Goal: Answer question/provide support: Share knowledge or assist other users

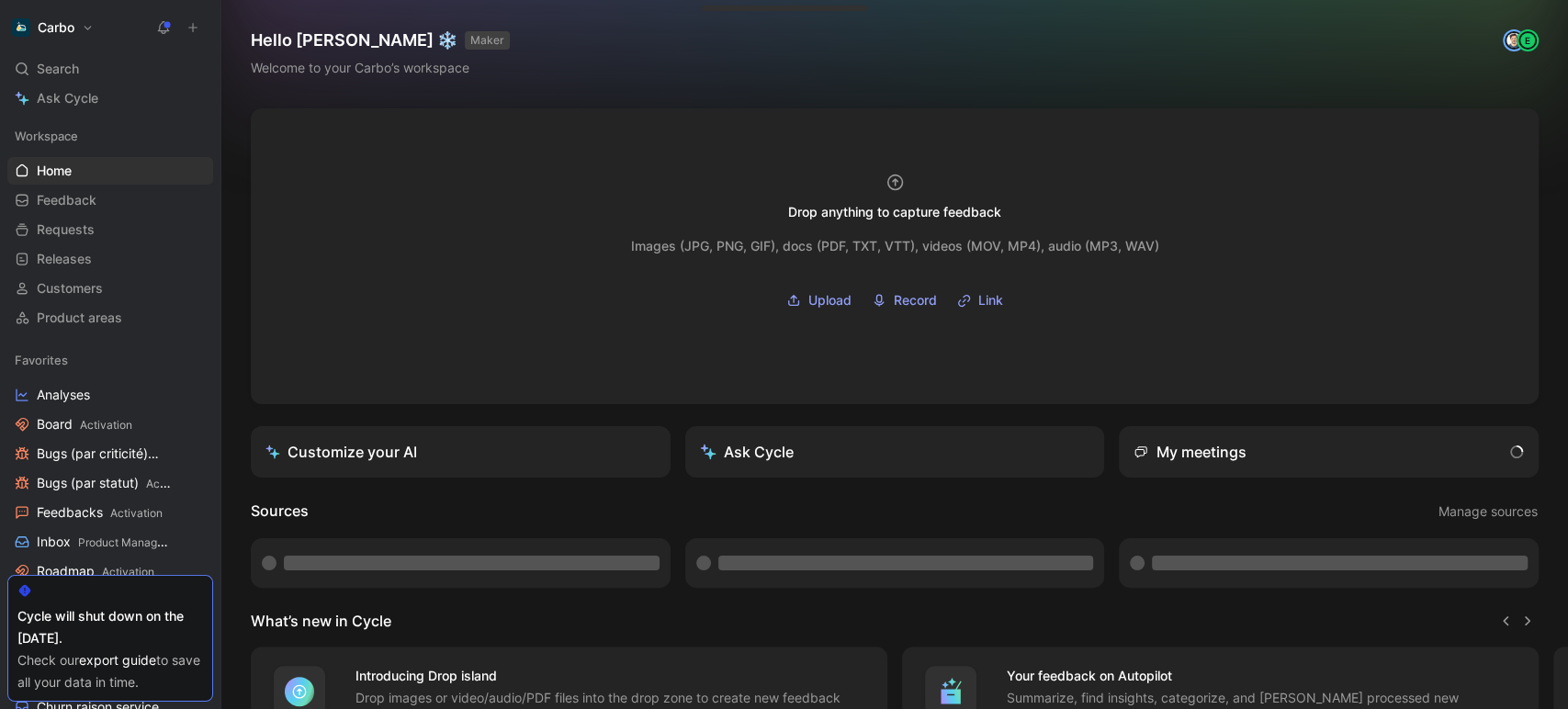
click at [190, 34] on button at bounding box center [193, 28] width 26 height 26
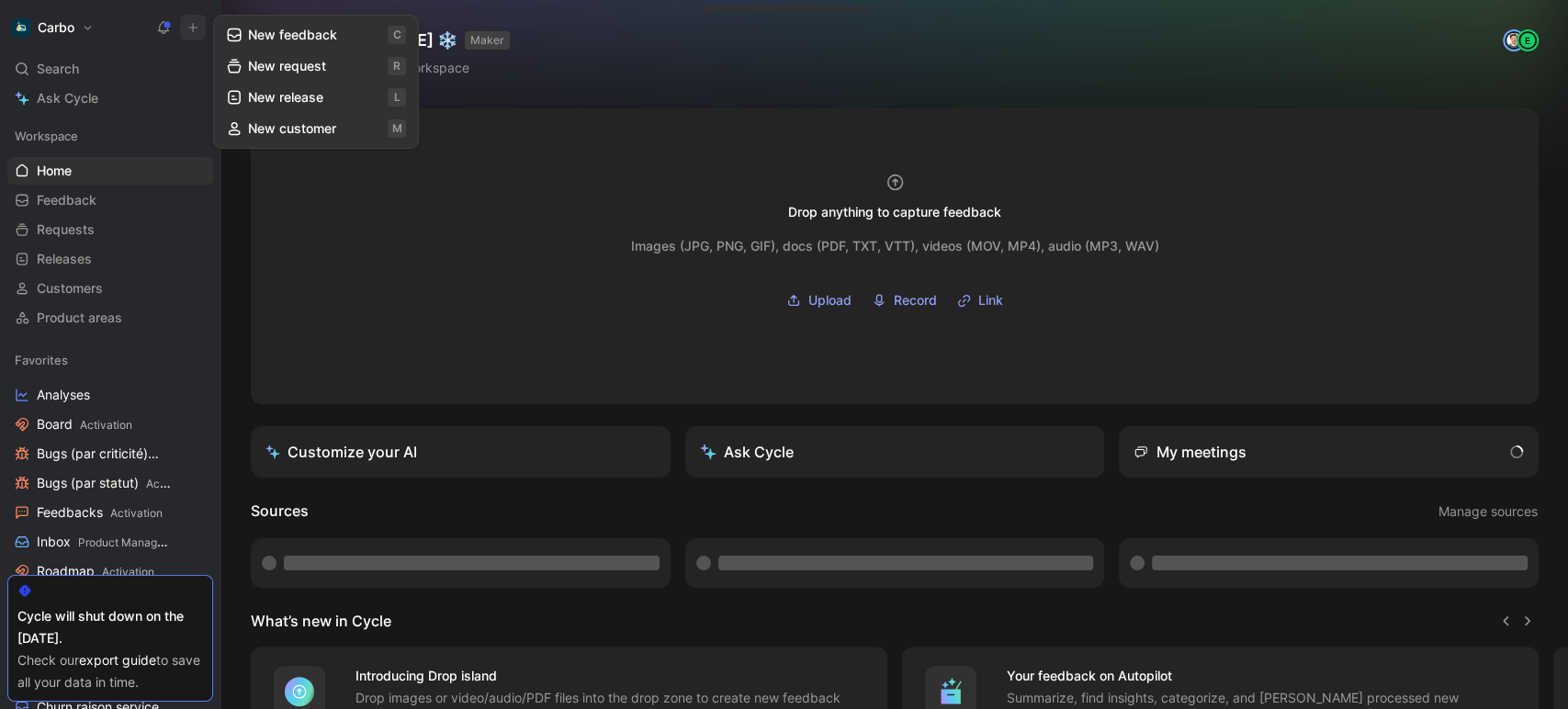
click at [308, 34] on button "New feedback c" at bounding box center [315, 36] width 197 height 32
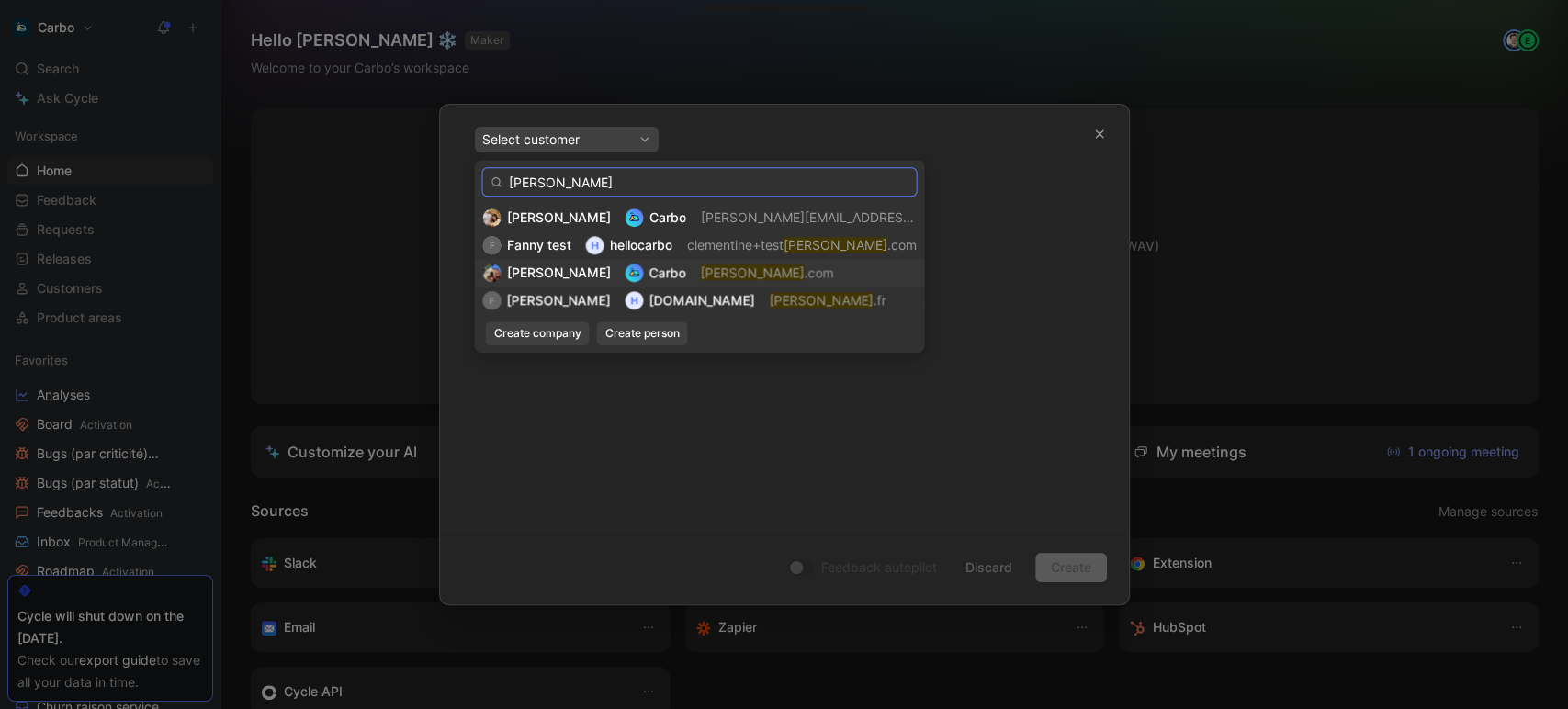
type input "[PERSON_NAME]"
click at [700, 278] on mark "[PERSON_NAME]" at bounding box center [751, 273] width 104 height 16
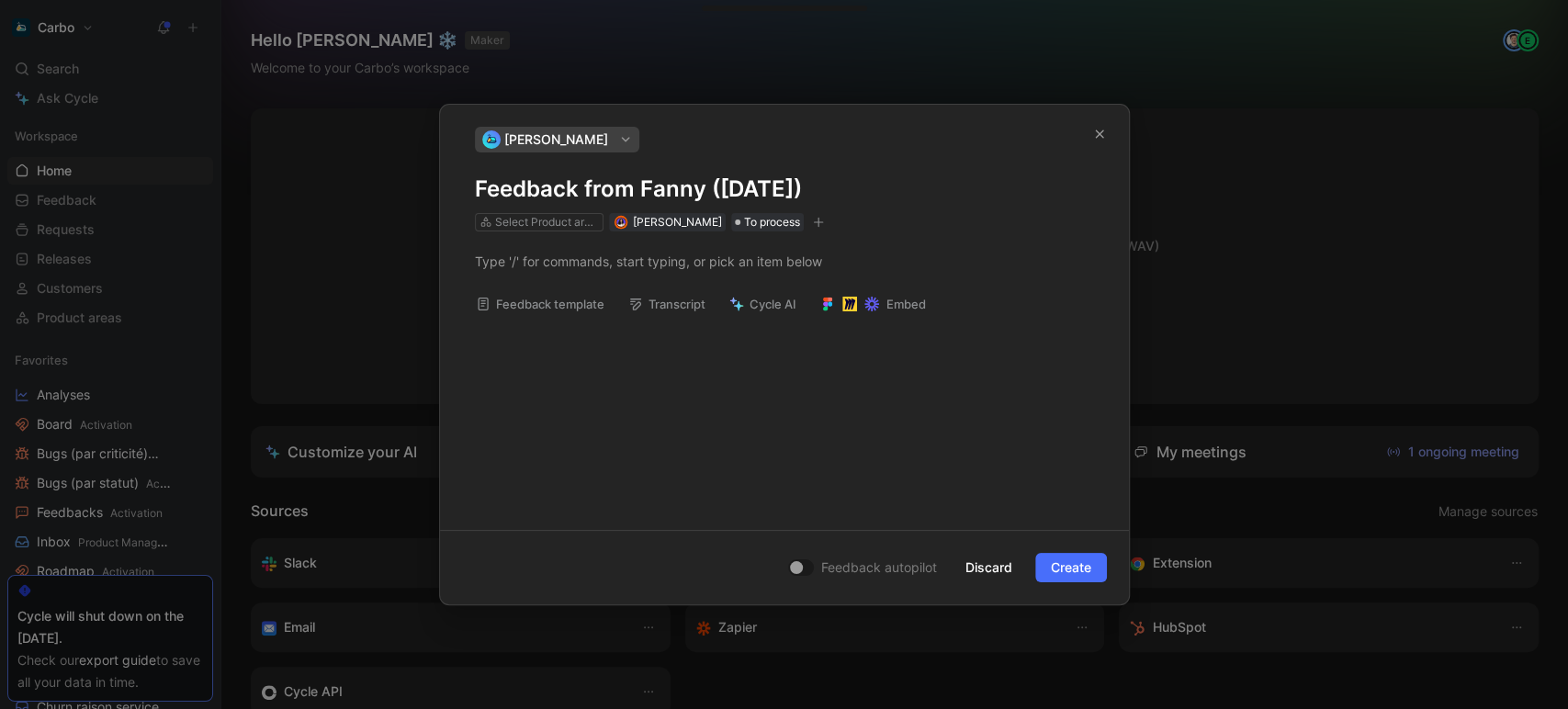
click at [623, 183] on h1 "Feedback from Fanny ([DATE])" at bounding box center [784, 189] width 619 height 30
click at [615, 265] on div at bounding box center [784, 262] width 619 height 20
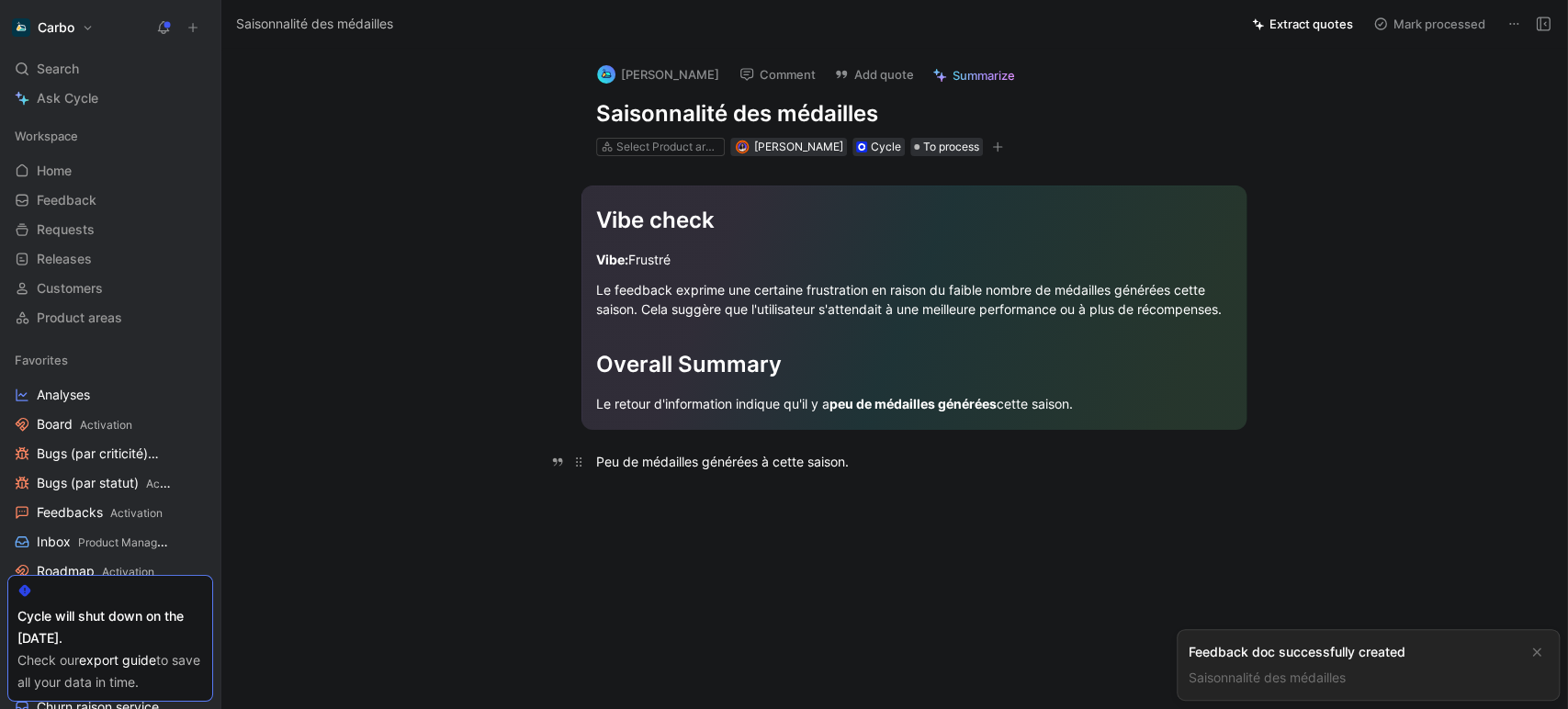
click at [911, 459] on div "Peu de médailles générées à cette saison." at bounding box center [914, 462] width 636 height 20
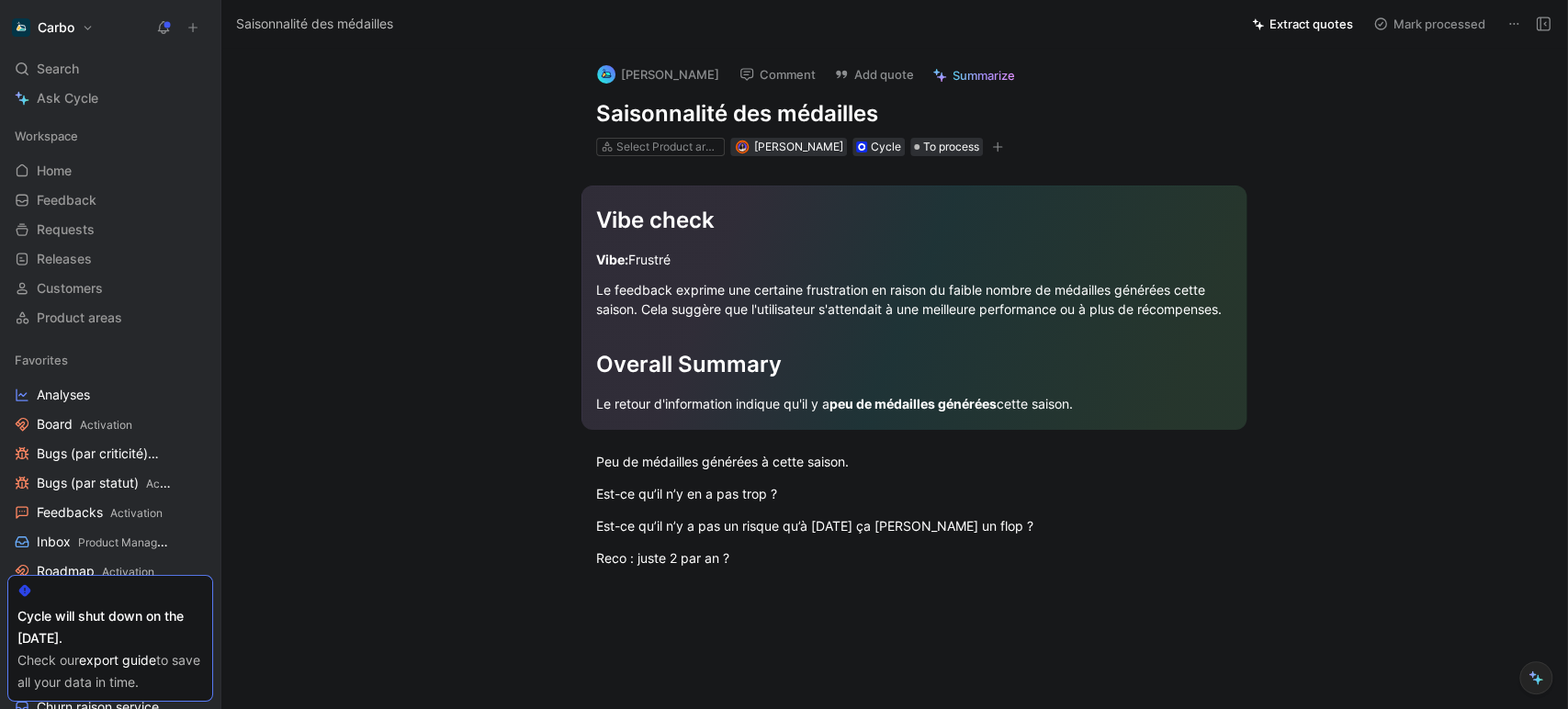
click at [1002, 147] on icon "button" at bounding box center [997, 146] width 11 height 11
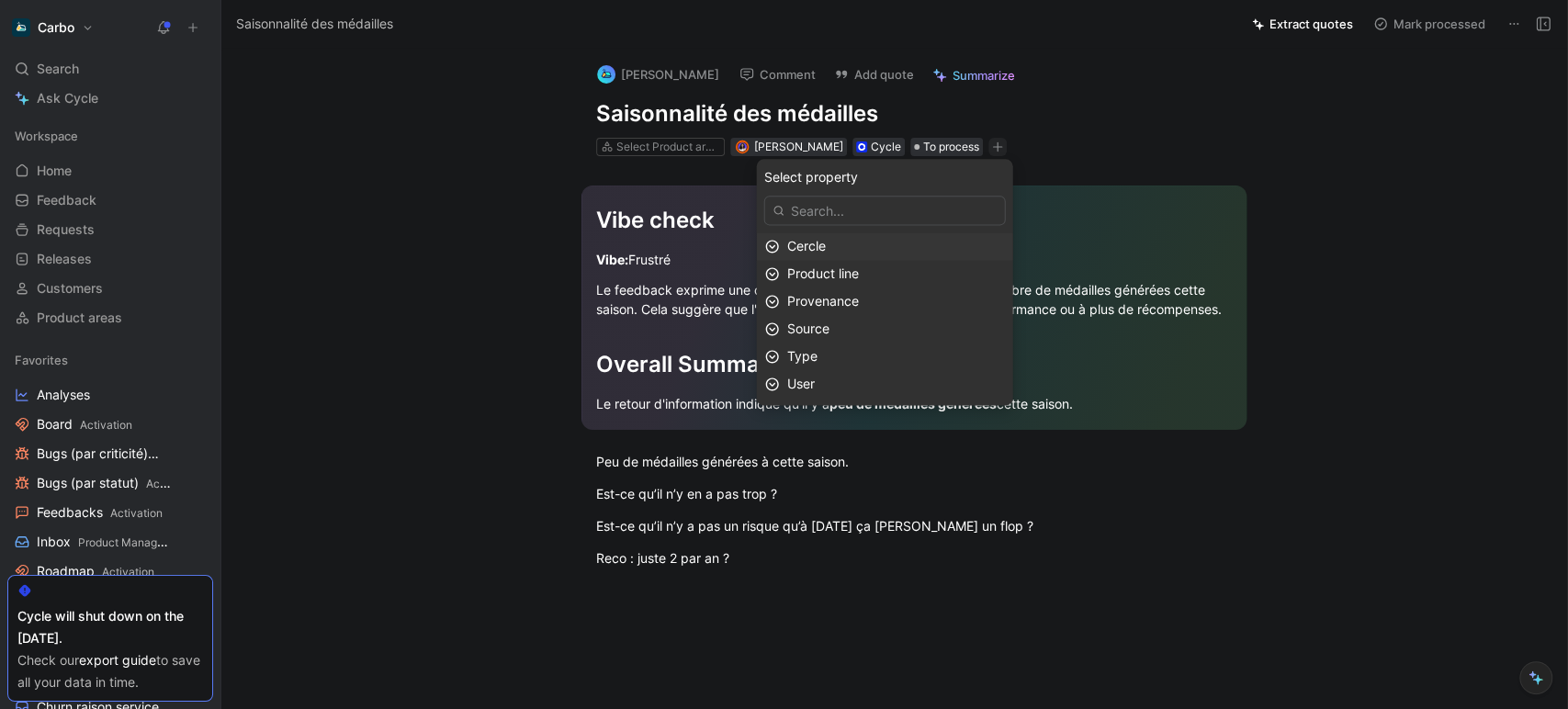
click at [874, 239] on div "Cercle" at bounding box center [896, 246] width 218 height 22
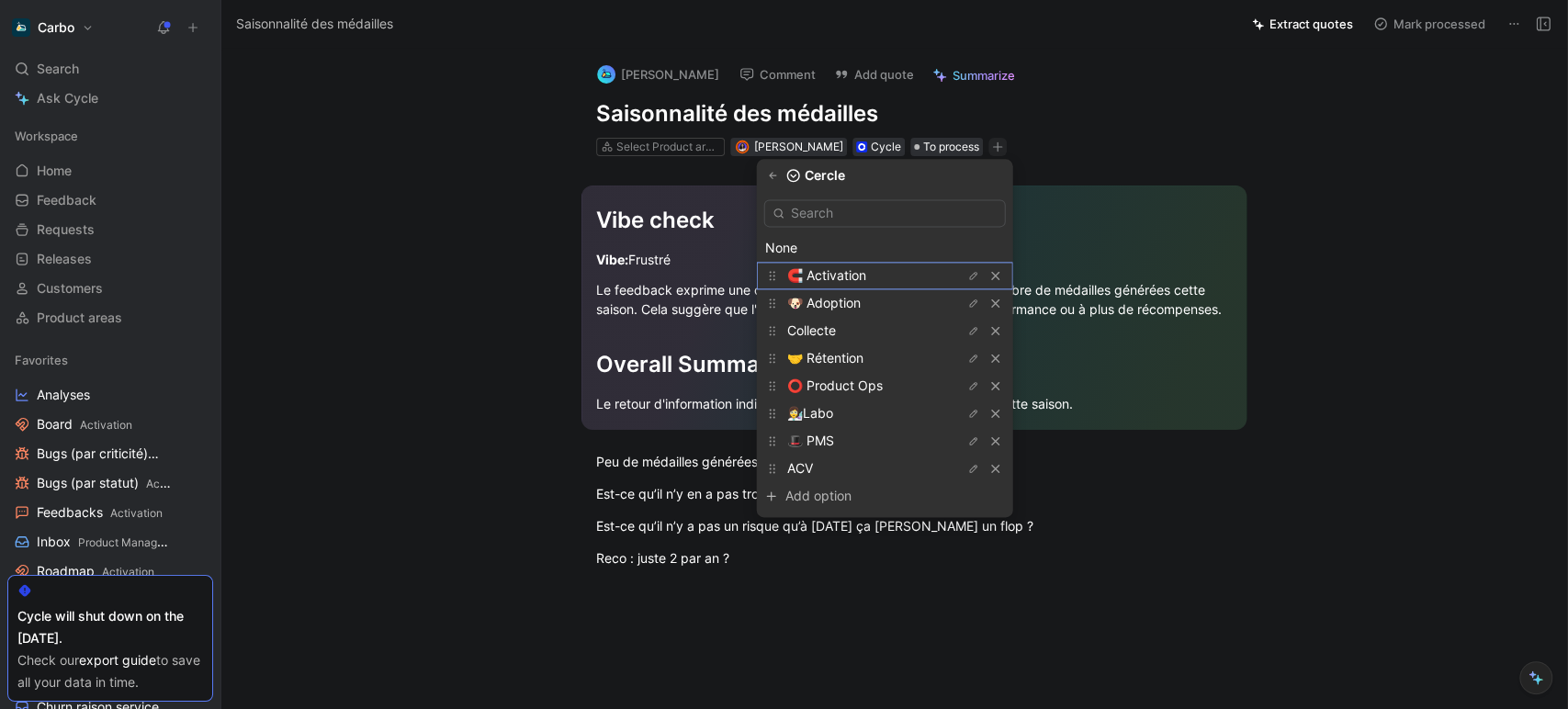
click at [866, 278] on span "🧲 Activation" at bounding box center [827, 275] width 79 height 16
